Goal: Task Accomplishment & Management: Complete application form

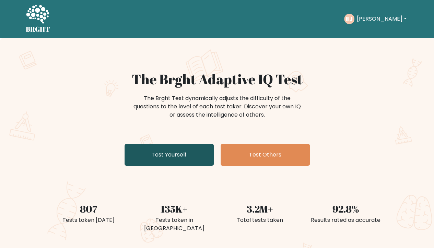
click at [179, 159] on link "Test Yourself" at bounding box center [169, 154] width 89 height 22
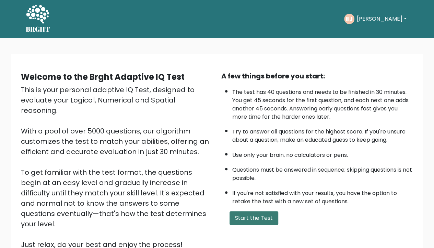
click at [256, 213] on button "Start the Test" at bounding box center [254, 218] width 49 height 14
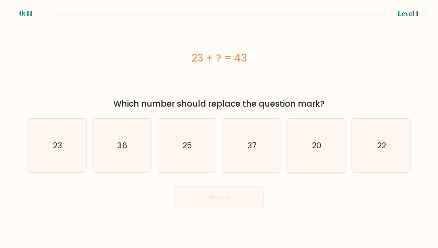
click at [307, 146] on icon "20" at bounding box center [316, 145] width 54 height 54
click at [219, 127] on input "e. 20" at bounding box center [219, 125] width 0 height 3
radio input "true"
click at [237, 194] on button "Next" at bounding box center [218, 197] width 89 height 22
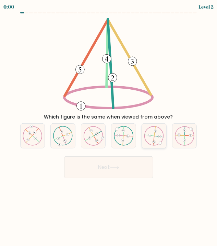
click at [149, 141] on icon at bounding box center [155, 136] width 20 height 20
click at [109, 126] on input "e." at bounding box center [109, 124] width 0 height 3
radio input "true"
click at [130, 163] on div "Next" at bounding box center [108, 164] width 185 height 27
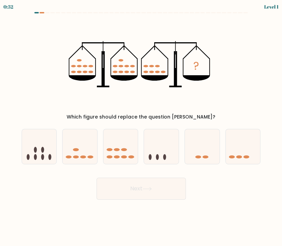
drag, startPoint x: 118, startPoint y: 157, endPoint x: 123, endPoint y: 175, distance: 19.2
click at [118, 158] on icon at bounding box center [120, 146] width 35 height 28
click at [141, 126] on input "c." at bounding box center [141, 124] width 0 height 3
radio input "true"
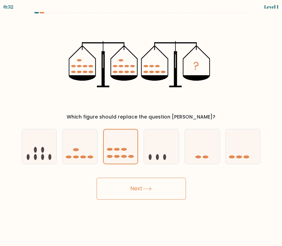
click at [126, 181] on button "Next" at bounding box center [140, 188] width 89 height 22
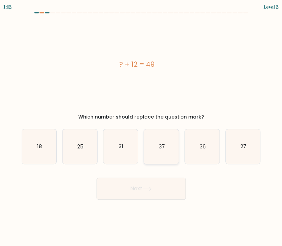
click at [171, 144] on icon "37" at bounding box center [161, 146] width 35 height 35
click at [141, 126] on input "d. 37" at bounding box center [141, 124] width 0 height 3
radio input "true"
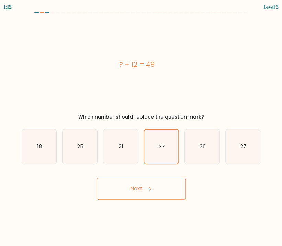
click at [152, 194] on button "Next" at bounding box center [140, 188] width 89 height 22
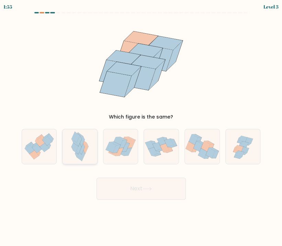
click at [80, 150] on icon at bounding box center [79, 148] width 5 height 11
click at [141, 126] on input "b." at bounding box center [141, 124] width 0 height 3
radio input "true"
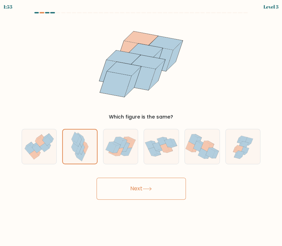
click at [140, 190] on button "Next" at bounding box center [140, 188] width 89 height 22
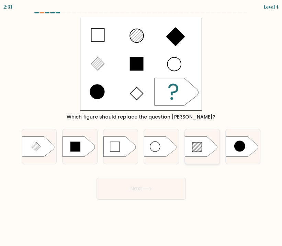
click at [198, 148] on icon at bounding box center [197, 147] width 10 height 10
click at [141, 126] on input "e." at bounding box center [141, 124] width 0 height 3
radio input "true"
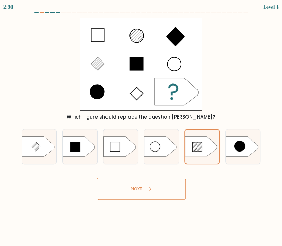
click at [142, 185] on button "Next" at bounding box center [140, 188] width 89 height 22
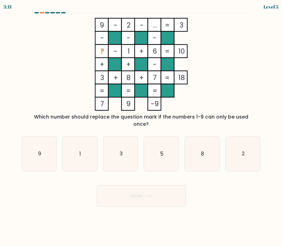
drag, startPoint x: 160, startPoint y: 158, endPoint x: 143, endPoint y: 186, distance: 33.4
click at [160, 159] on icon "5" at bounding box center [161, 153] width 35 height 35
click at [141, 126] on input "d. 5" at bounding box center [141, 124] width 0 height 3
radio input "true"
click at [142, 193] on button "Next" at bounding box center [140, 196] width 89 height 22
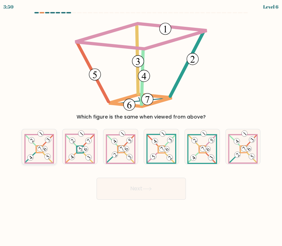
click at [43, 157] on icon at bounding box center [39, 146] width 30 height 35
click at [141, 126] on input "a." at bounding box center [141, 124] width 0 height 3
radio input "true"
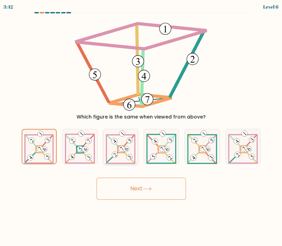
click at [125, 152] on icon at bounding box center [121, 146] width 30 height 35
click at [141, 126] on input "c." at bounding box center [141, 124] width 0 height 3
radio input "true"
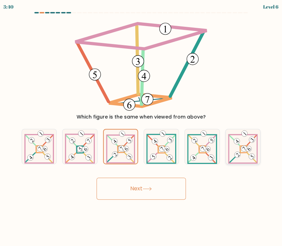
click at [217, 152] on 277 at bounding box center [243, 149] width 7 height 7
click at [141, 126] on input "f." at bounding box center [141, 124] width 0 height 3
radio input "true"
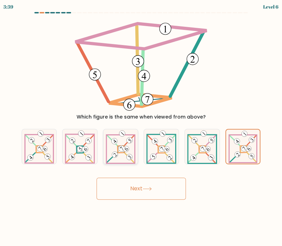
click at [124, 148] on 892 at bounding box center [121, 148] width 8 height 8
click at [141, 126] on input "c." at bounding box center [141, 124] width 0 height 3
radio input "true"
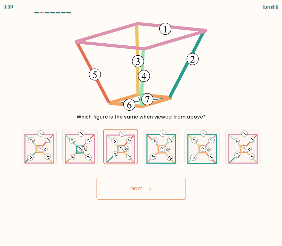
click at [142, 199] on body "3:39 Level 6" at bounding box center [141, 123] width 282 height 246
click at [138, 191] on button "Next" at bounding box center [140, 188] width 89 height 22
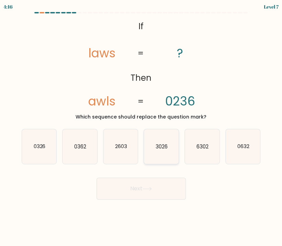
click at [156, 148] on text "3026" at bounding box center [162, 145] width 12 height 7
click at [141, 126] on input "d. 3026" at bounding box center [141, 124] width 0 height 3
radio input "true"
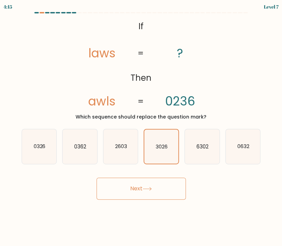
click at [149, 186] on button "Next" at bounding box center [140, 188] width 89 height 22
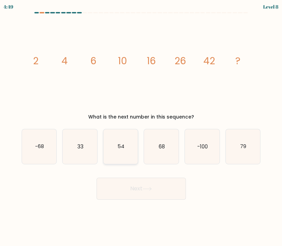
click at [117, 149] on icon "54" at bounding box center [120, 146] width 35 height 35
click at [141, 126] on input "c. 54" at bounding box center [141, 124] width 0 height 3
radio input "true"
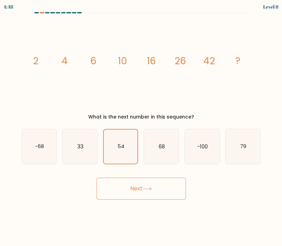
click at [118, 186] on button "Next" at bounding box center [140, 188] width 89 height 22
